Goal: Check status: Check status

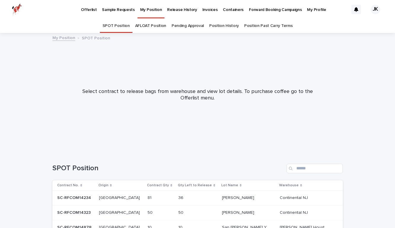
click at [123, 14] on link "Sample Requests" at bounding box center [118, 9] width 38 height 18
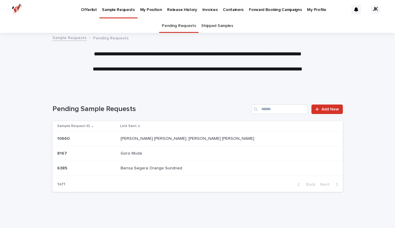
click at [143, 154] on p "Goro Muda" at bounding box center [132, 153] width 23 height 6
click at [211, 27] on link "Shipped Samples" at bounding box center [217, 26] width 32 height 14
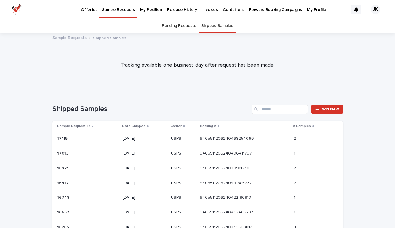
click at [202, 12] on p "Invoices" at bounding box center [209, 6] width 15 height 12
